Goal: Use online tool/utility: Utilize a website feature to perform a specific function

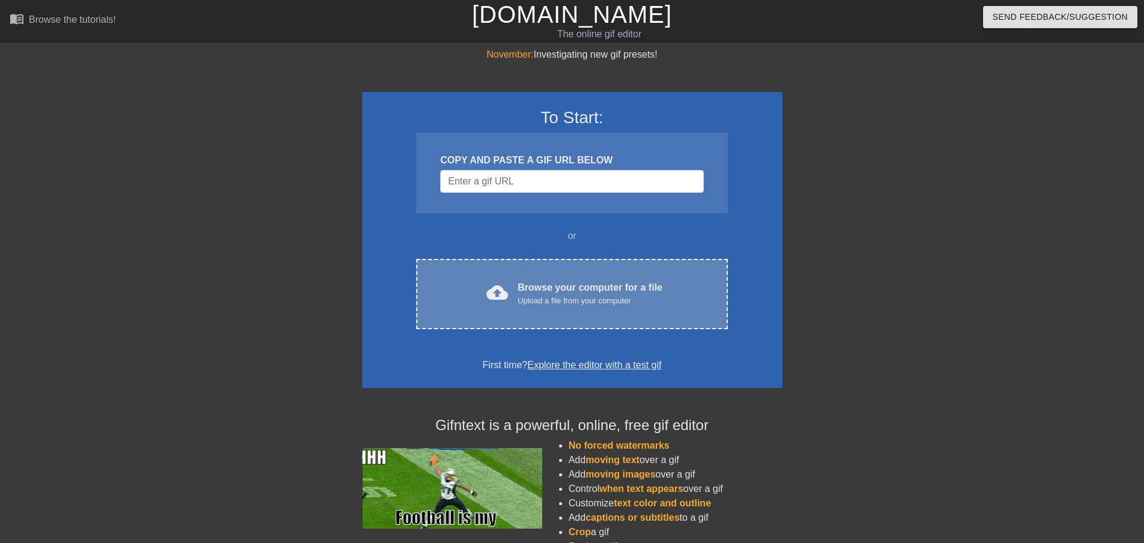
click at [570, 301] on div "Upload a file from your computer" at bounding box center [590, 301] width 145 height 12
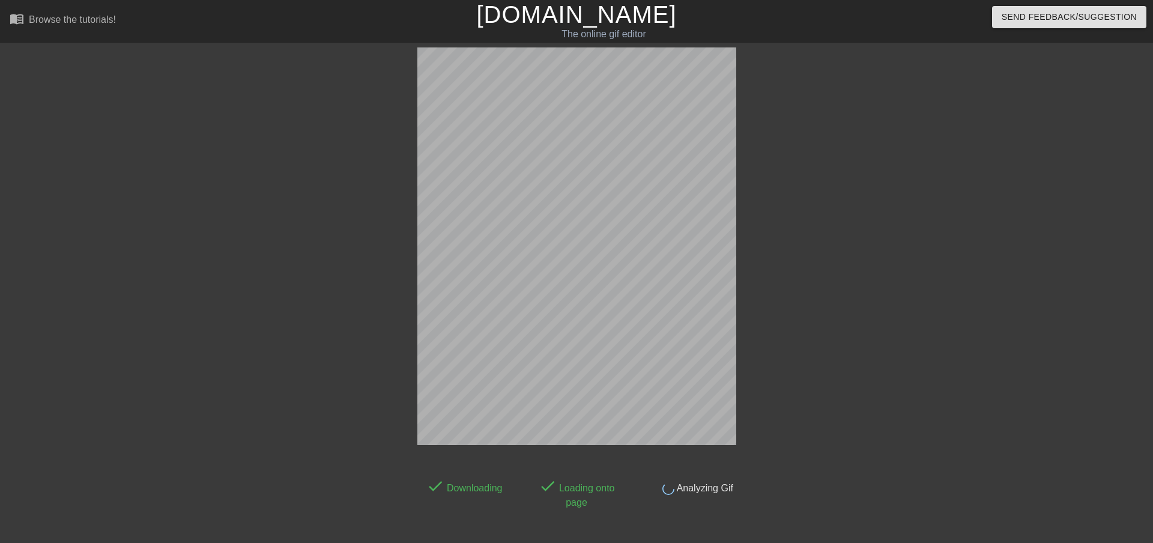
click at [312, 395] on div at bounding box center [313, 227] width 180 height 360
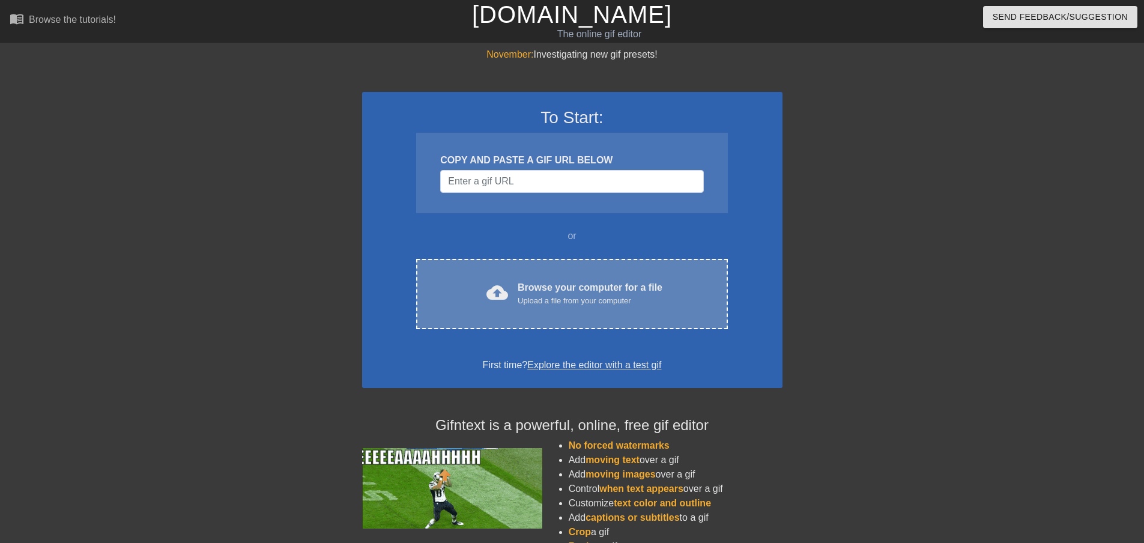
click at [596, 293] on div "Browse your computer for a file Upload a file from your computer" at bounding box center [590, 293] width 145 height 26
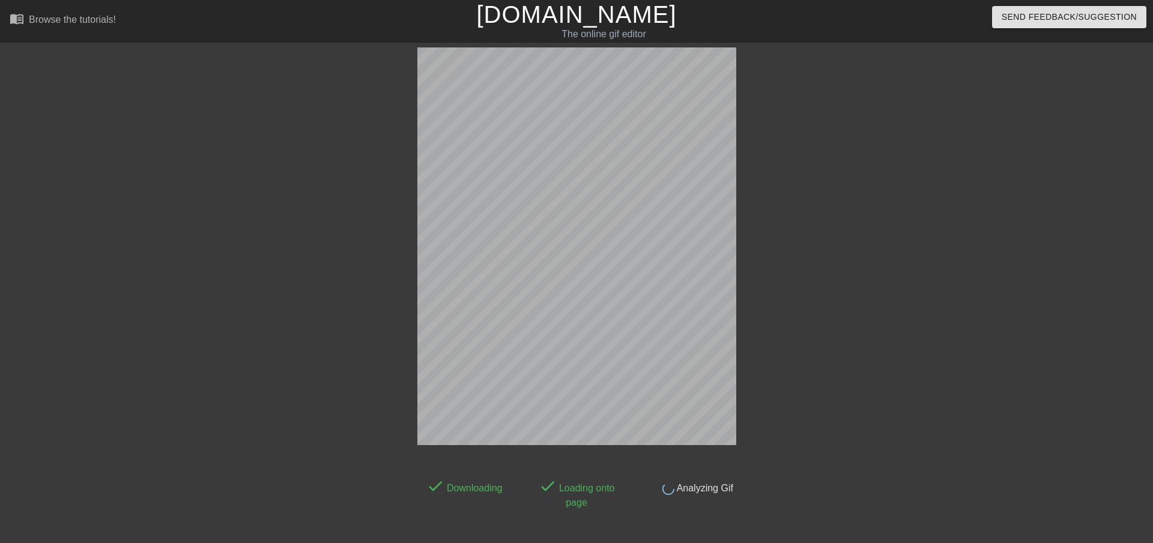
click at [949, 241] on div "done Downloading done Loading onto page done Analyzing Gif" at bounding box center [576, 278] width 1153 height 462
